Goal: Communication & Community: Answer question/provide support

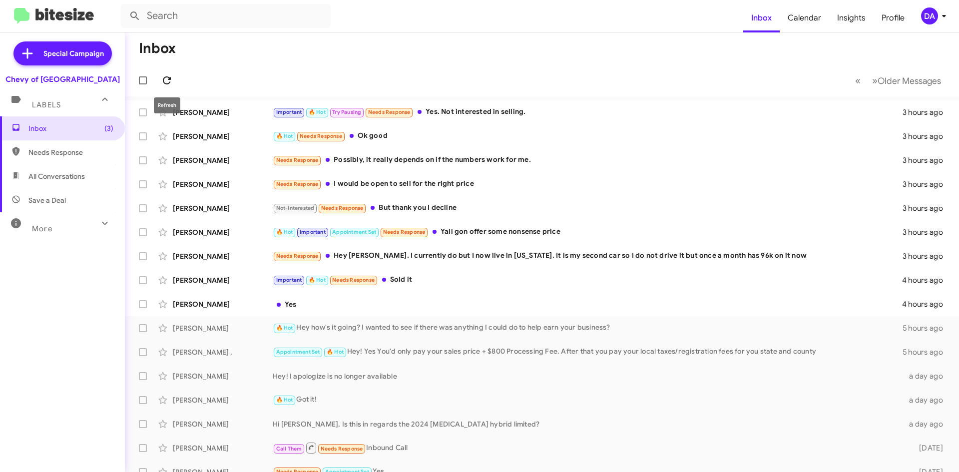
click at [167, 80] on icon at bounding box center [167, 80] width 12 height 12
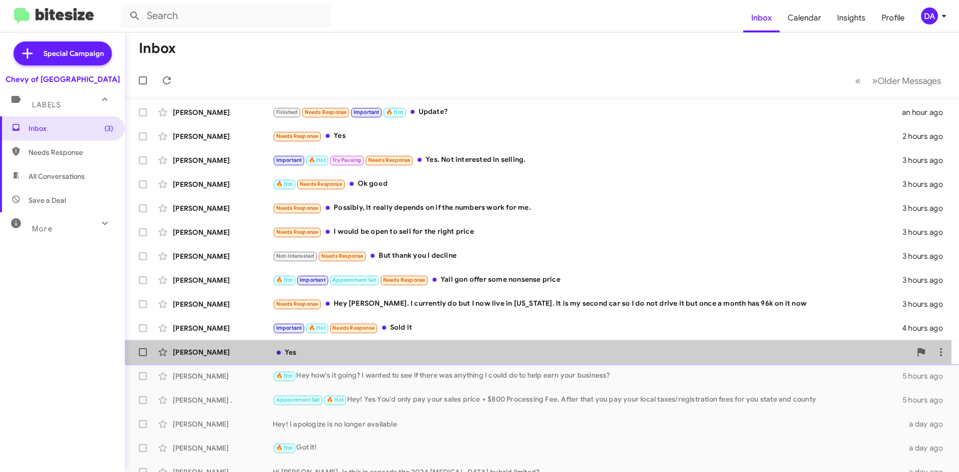
click at [364, 348] on div "Yes" at bounding box center [592, 352] width 639 height 10
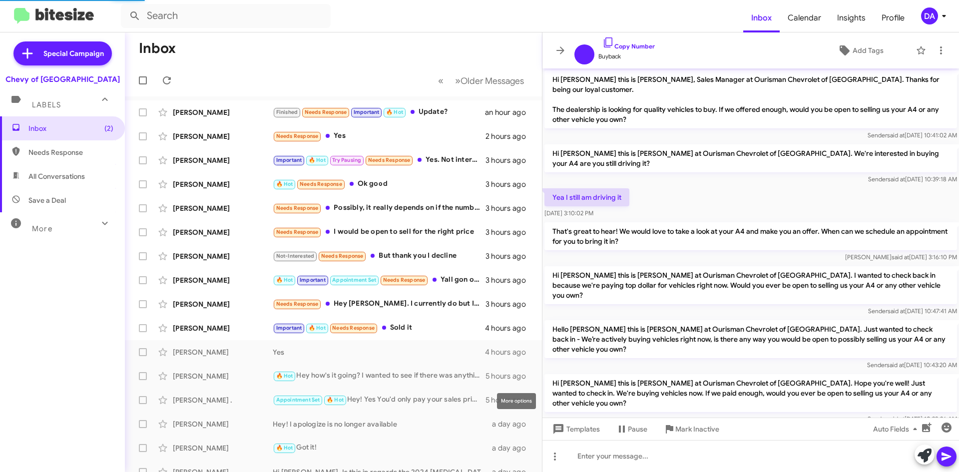
scroll to position [69, 0]
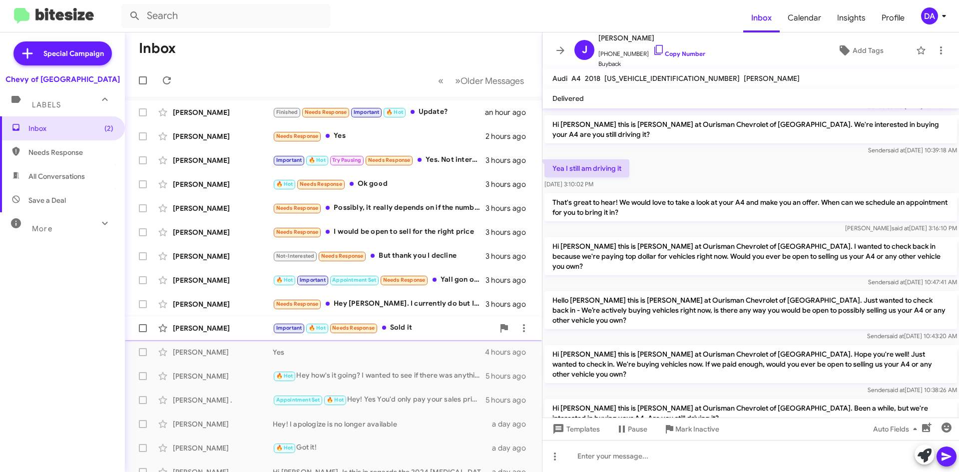
click at [421, 335] on div "[PERSON_NAME] Important 🔥 Hot Needs Response Sold it 4 hours ago" at bounding box center [333, 328] width 401 height 20
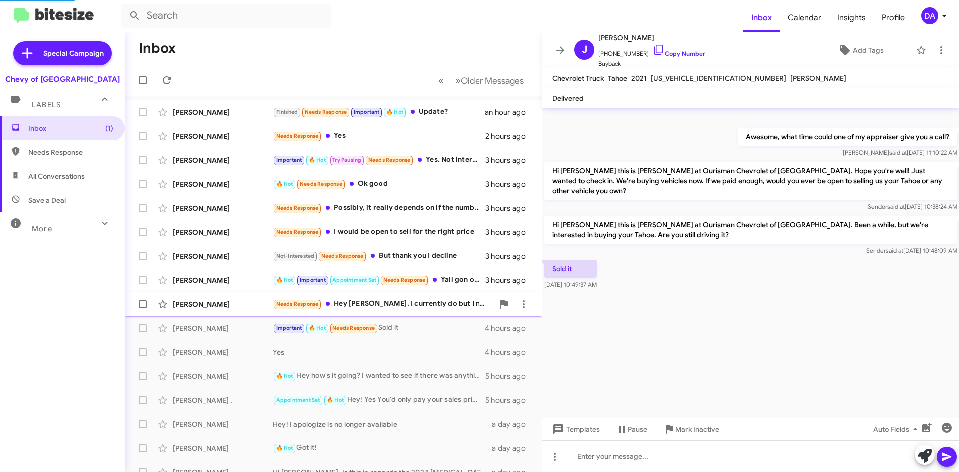
scroll to position [162, 0]
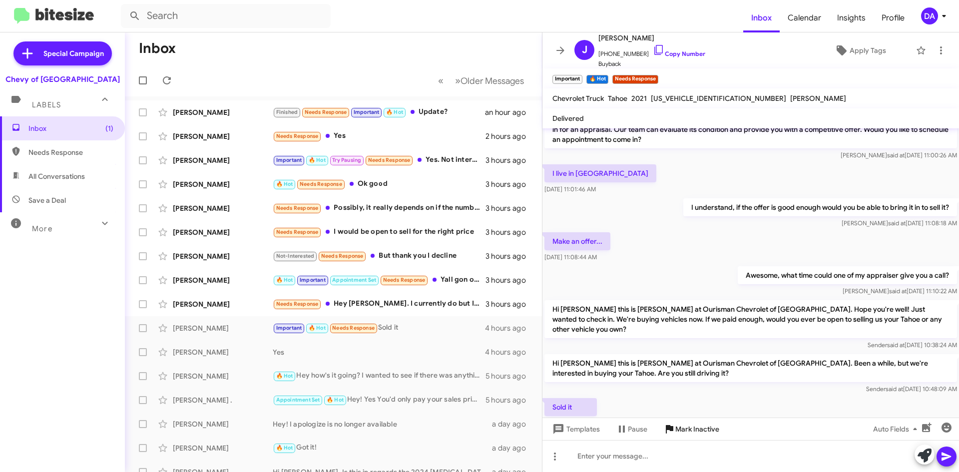
click at [699, 426] on span "Mark Inactive" at bounding box center [698, 429] width 44 height 18
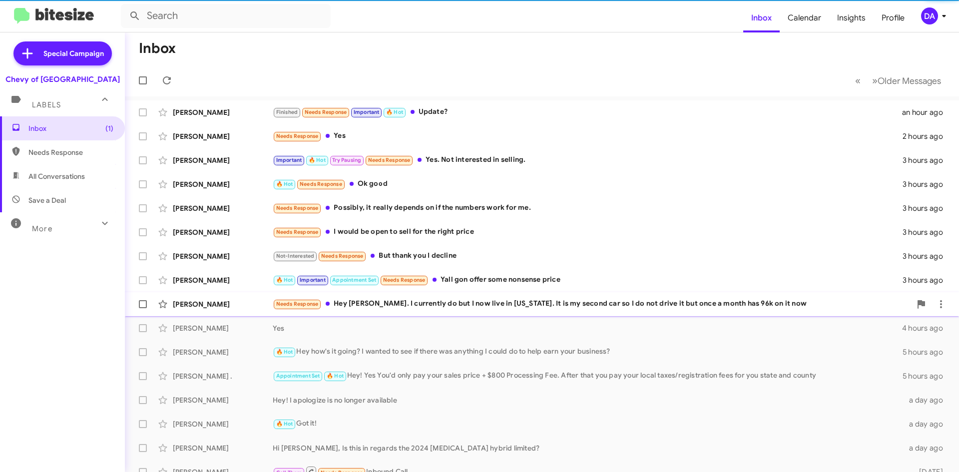
click at [426, 311] on div "[PERSON_NAME] Needs Response Hey [PERSON_NAME]. I currently do but I now live i…" at bounding box center [542, 304] width 819 height 20
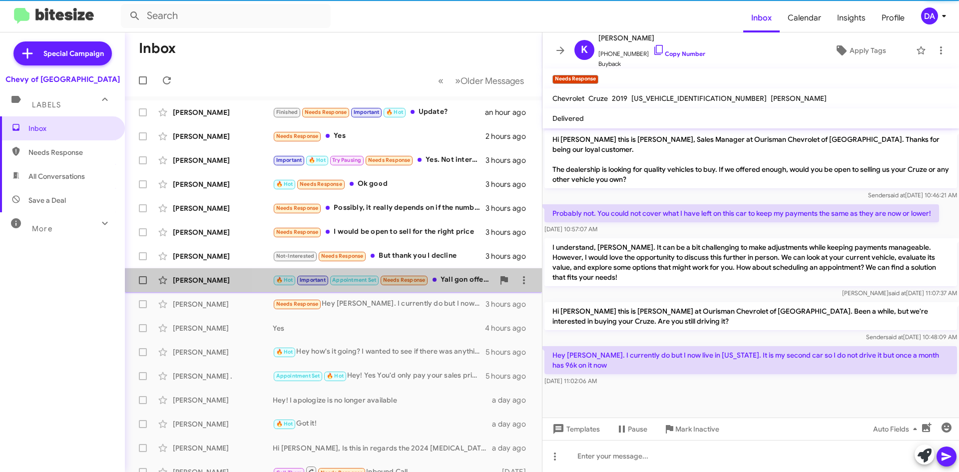
click at [434, 282] on div "🔥 Hot Important Appointment Set Needs Response Yall gon offer some nonsense pri…" at bounding box center [383, 279] width 221 height 11
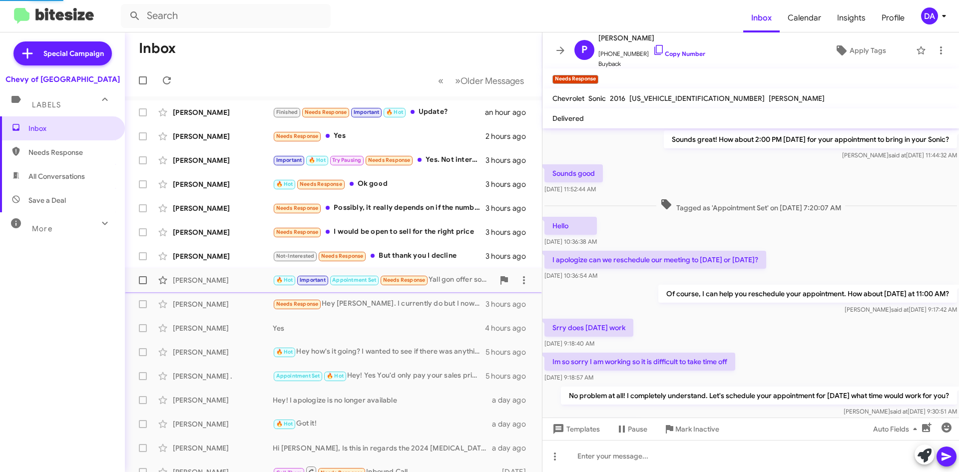
scroll to position [475, 0]
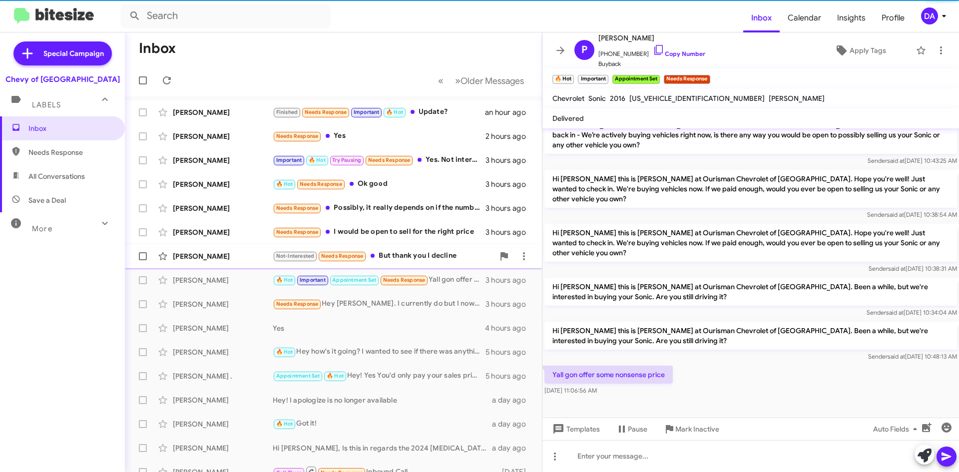
click at [434, 261] on div "Not-Interested Needs Response But thank you I decline" at bounding box center [383, 255] width 221 height 11
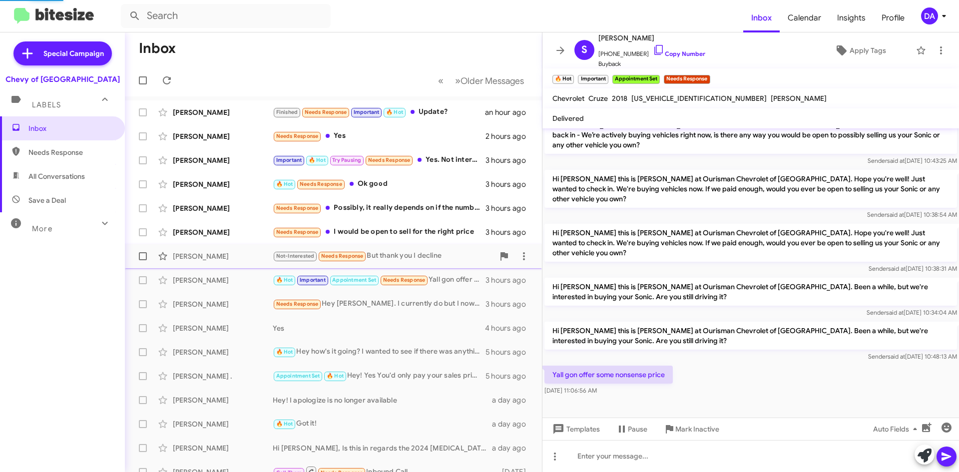
scroll to position [50, 0]
